Goal: Task Accomplishment & Management: Manage account settings

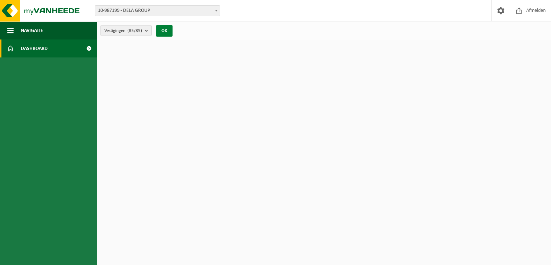
click at [171, 32] on button "OK" at bounding box center [164, 30] width 16 height 11
click at [44, 48] on span "Dashboard" at bounding box center [34, 48] width 27 height 18
click at [117, 11] on span "10-987199 - DELA GROUP" at bounding box center [157, 11] width 125 height 10
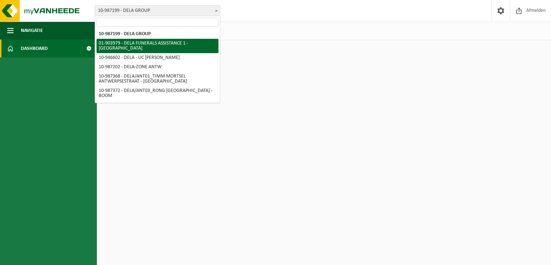
select select "16700"
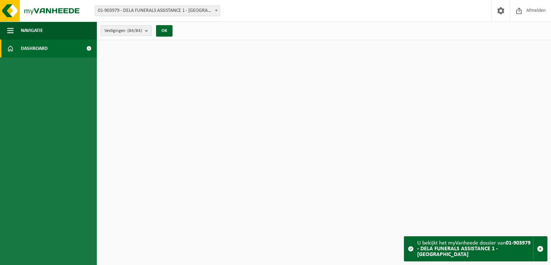
click at [162, 17] on div "Vestiging: 10-987199 - DELA GROUP 01-903979 - DELA FUNERALS ASSISTANCE 1 - ANTW…" at bounding box center [275, 11] width 551 height 22
click at [157, 18] on div "Vestiging: 10-987199 - DELA GROUP 01-903979 - DELA FUNERALS ASSISTANCE 1 - ANTW…" at bounding box center [275, 11] width 551 height 22
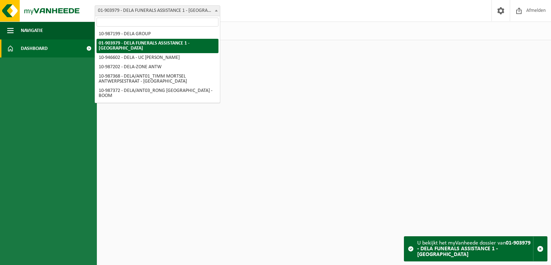
click at [156, 14] on span "01-903979 - DELA FUNERALS ASSISTANCE 1 - [GEOGRAPHIC_DATA]" at bounding box center [157, 11] width 125 height 10
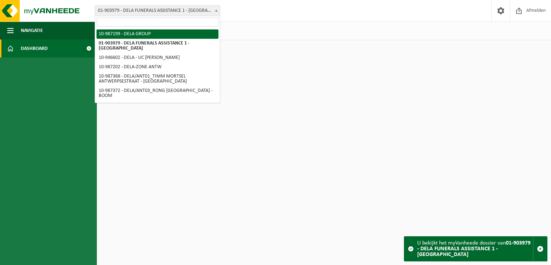
select select "167013"
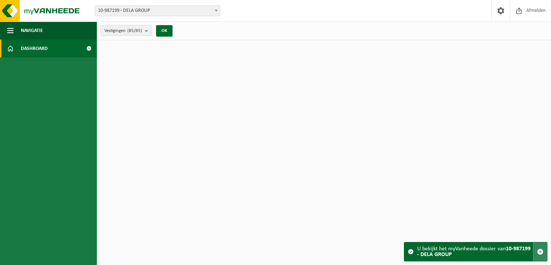
click at [542, 250] on span "button" at bounding box center [540, 251] width 6 height 6
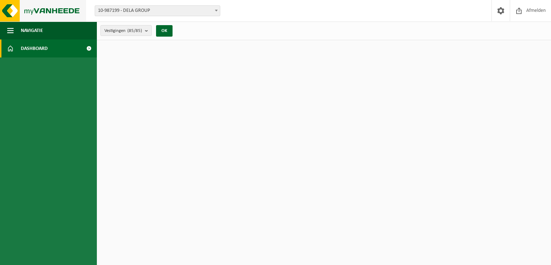
click at [25, 14] on img at bounding box center [43, 11] width 86 height 22
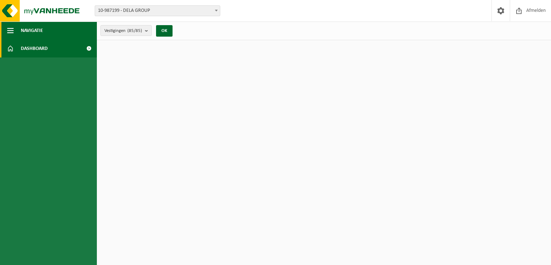
click at [9, 32] on span "button" at bounding box center [10, 31] width 6 height 18
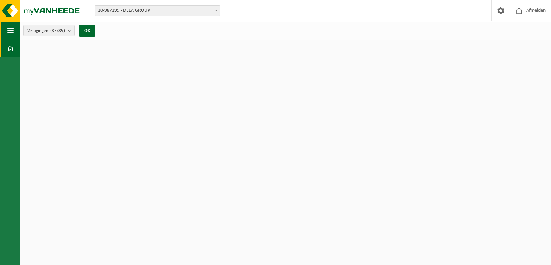
click at [9, 32] on span "button" at bounding box center [10, 31] width 6 height 18
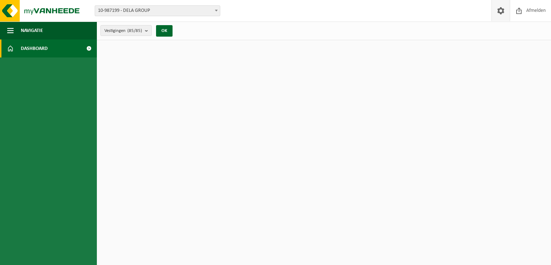
click at [504, 6] on span at bounding box center [500, 10] width 11 height 21
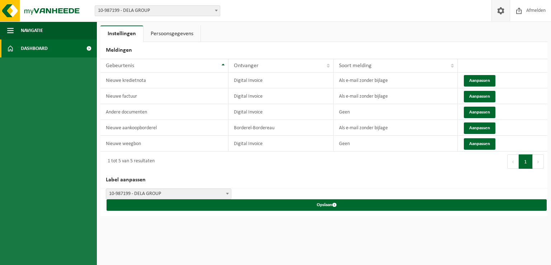
click at [60, 51] on link "Dashboard" at bounding box center [48, 48] width 97 height 18
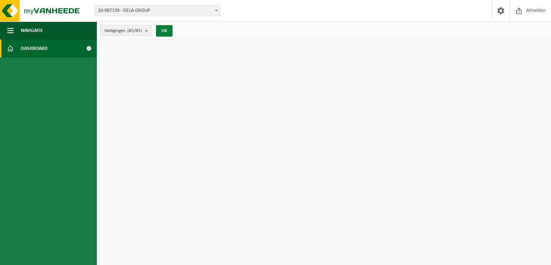
click at [167, 32] on button "OK" at bounding box center [164, 30] width 16 height 11
click at [60, 9] on img at bounding box center [43, 11] width 86 height 22
click at [26, 34] on span "Navigatie" at bounding box center [32, 31] width 22 height 18
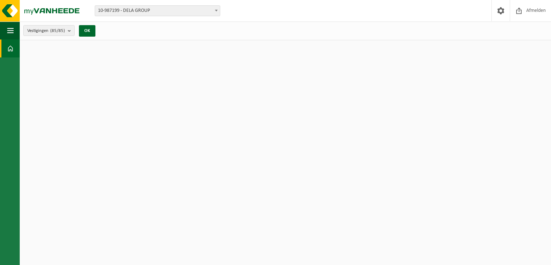
click at [26, 34] on button "Vestigingen (85/85)" at bounding box center [48, 30] width 51 height 11
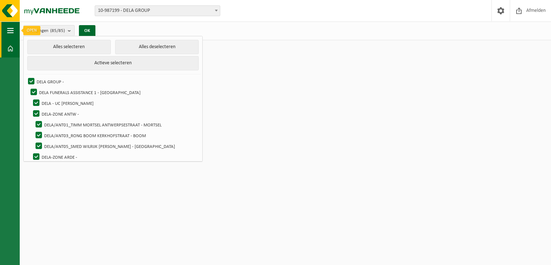
click at [16, 29] on button "Navigatie" at bounding box center [10, 31] width 20 height 18
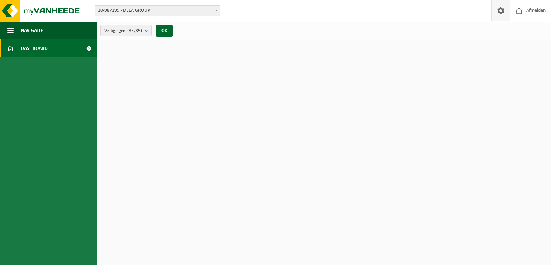
click at [506, 9] on link at bounding box center [500, 10] width 18 height 21
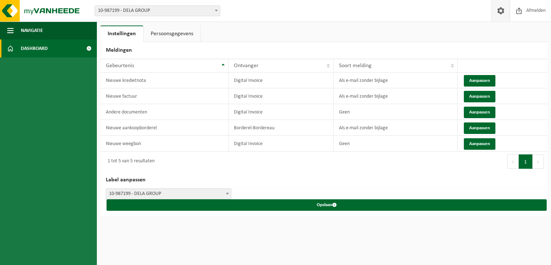
click at [14, 46] on link "Dashboard" at bounding box center [48, 48] width 97 height 18
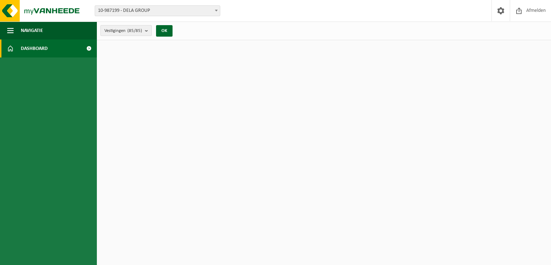
click at [134, 36] on button "Vestigingen (85/85)" at bounding box center [125, 30] width 51 height 11
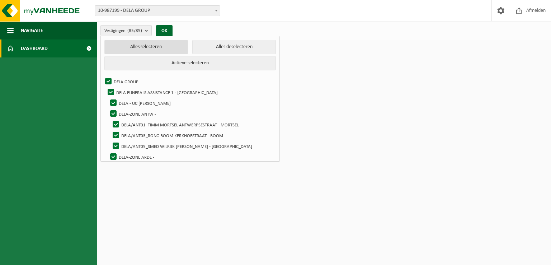
click at [161, 48] on button "Alles selecteren" at bounding box center [146, 47] width 84 height 14
click at [166, 28] on button "OK" at bounding box center [164, 30] width 16 height 11
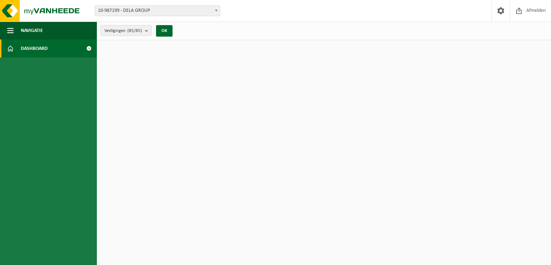
click at [58, 54] on link "Dashboard" at bounding box center [48, 48] width 97 height 18
click at [90, 52] on span at bounding box center [89, 48] width 16 height 18
click at [162, 33] on button "OK" at bounding box center [164, 30] width 16 height 11
click at [76, 55] on link "Dashboard" at bounding box center [48, 48] width 97 height 18
click at [36, 32] on span "Navigatie" at bounding box center [32, 31] width 22 height 18
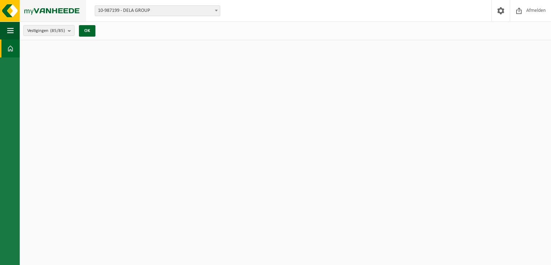
click at [20, 11] on img at bounding box center [43, 11] width 86 height 22
click at [499, 8] on span at bounding box center [500, 10] width 11 height 21
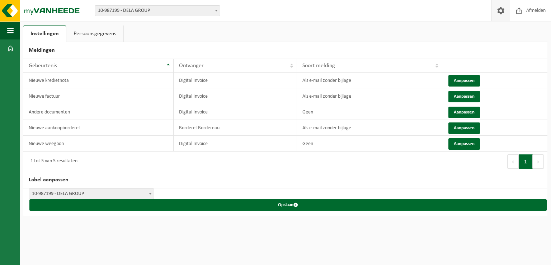
click at [93, 36] on link "Persoonsgegevens" at bounding box center [94, 33] width 57 height 16
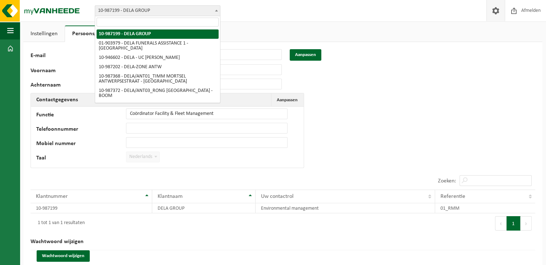
click at [115, 14] on span "10-987199 - DELA GROUP" at bounding box center [157, 11] width 125 height 10
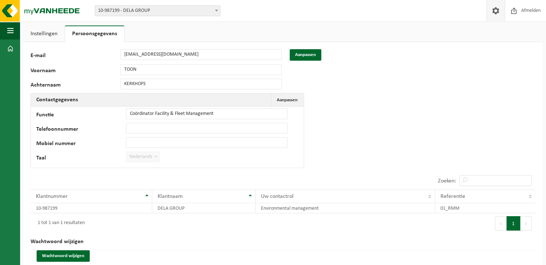
click at [115, 14] on span "10-987199 - DELA GROUP" at bounding box center [157, 11] width 125 height 10
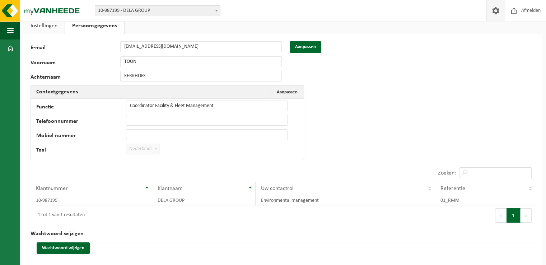
scroll to position [12, 0]
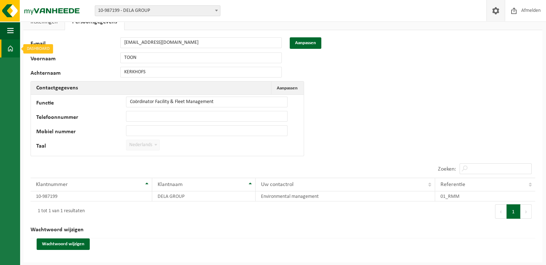
click at [10, 47] on span at bounding box center [10, 48] width 6 height 18
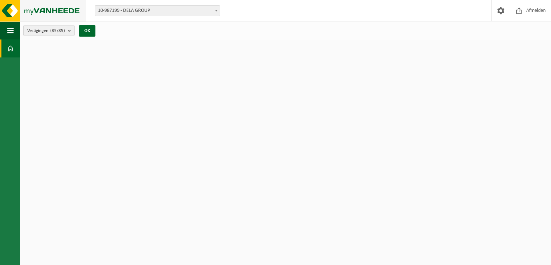
click at [12, 19] on img at bounding box center [43, 11] width 86 height 22
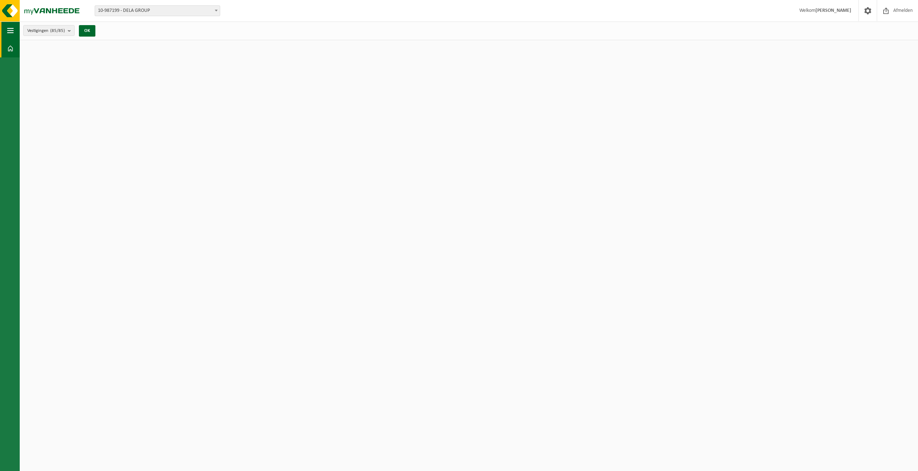
click at [6, 27] on button "Navigatie" at bounding box center [10, 31] width 20 height 18
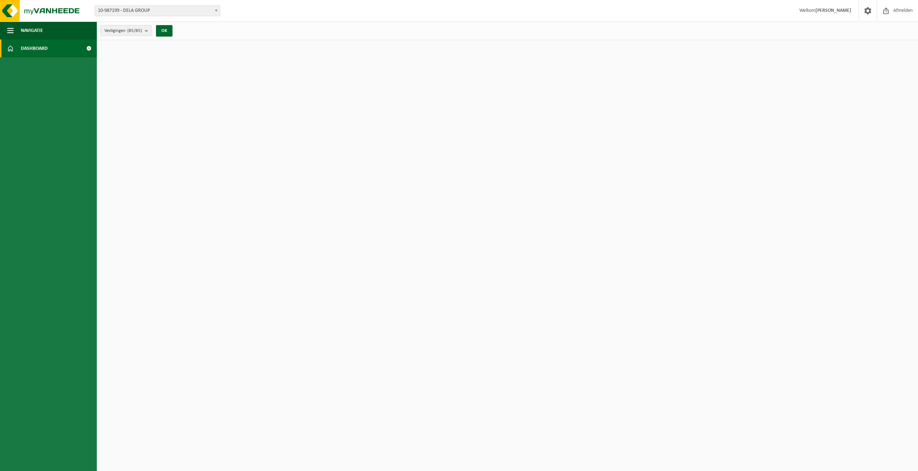
click at [31, 50] on span "Dashboard" at bounding box center [34, 48] width 27 height 18
